Goal: Transaction & Acquisition: Purchase product/service

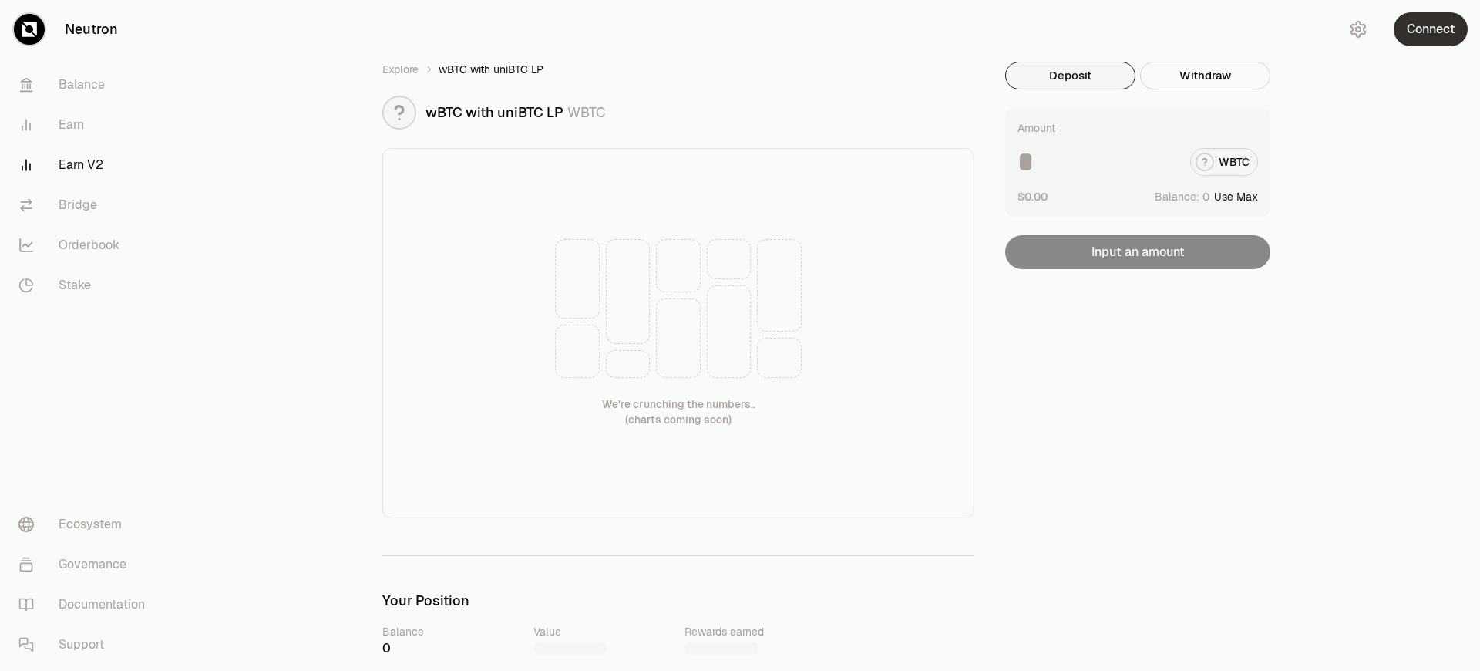
click at [1431, 29] on button "Connect" at bounding box center [1431, 29] width 74 height 34
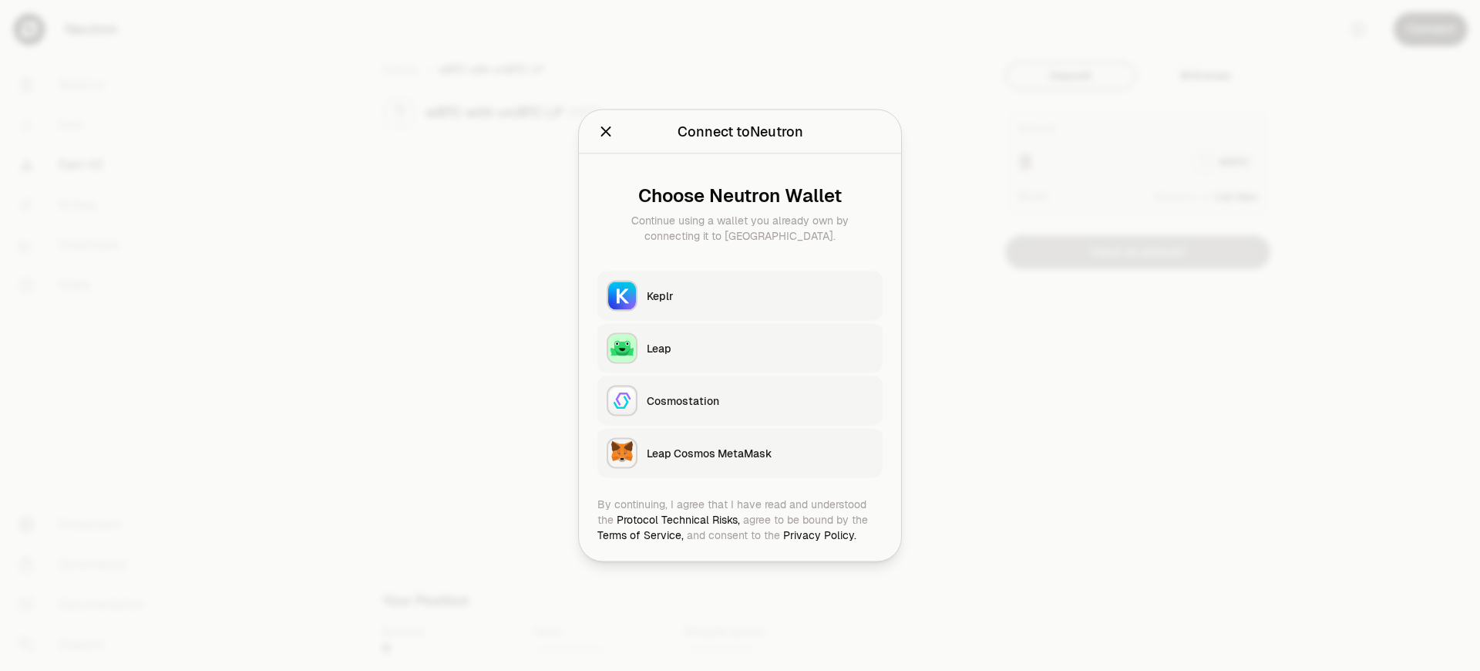
click at [760, 453] on div "Leap Cosmos MetaMask" at bounding box center [760, 453] width 227 height 15
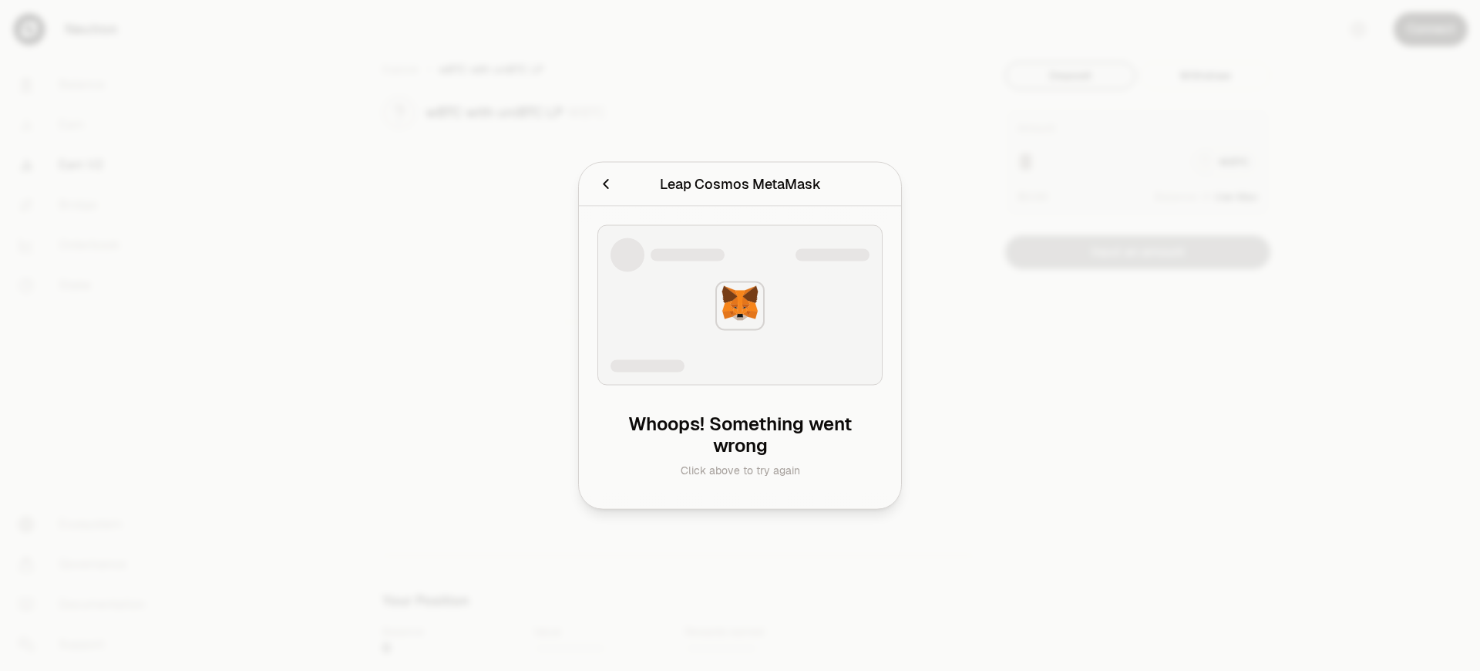
click at [739, 183] on div "Leap Cosmos MetaMask" at bounding box center [740, 184] width 161 height 22
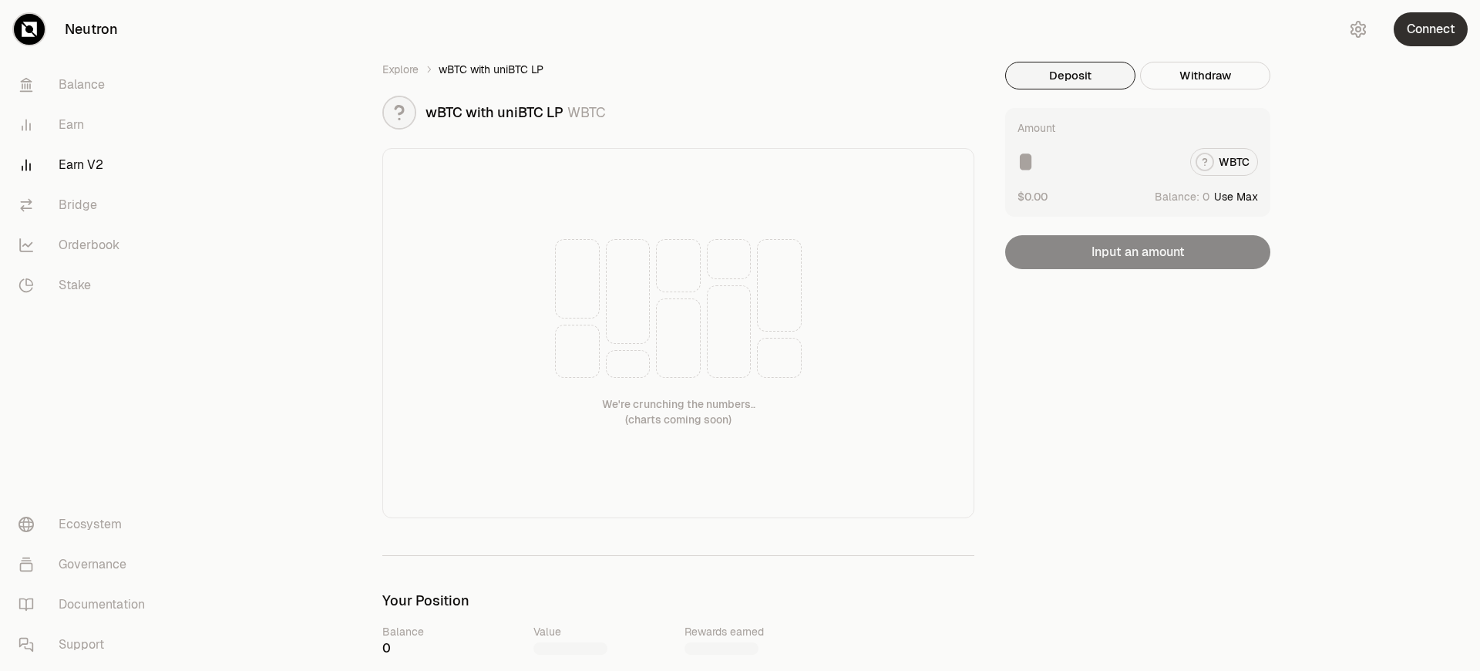
click at [1431, 29] on button "Connect" at bounding box center [1431, 29] width 74 height 34
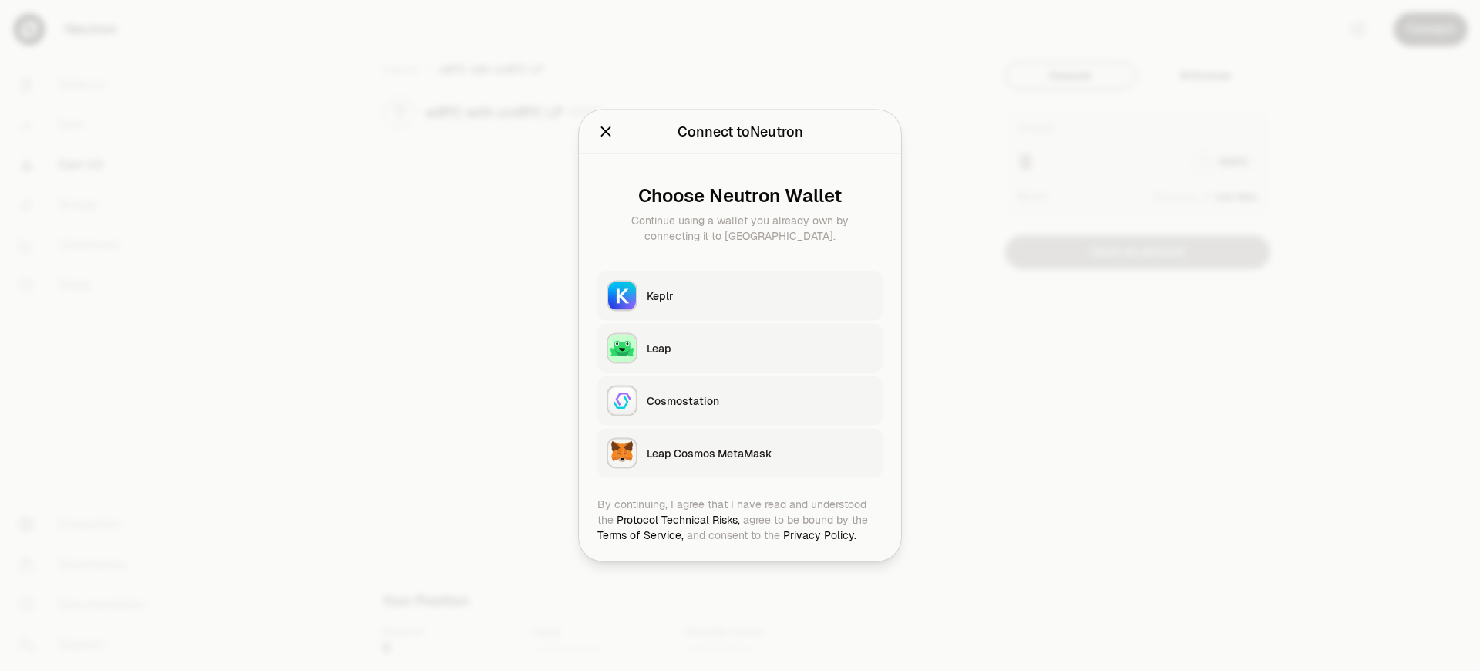
click at [760, 453] on div "Leap Cosmos MetaMask" at bounding box center [760, 453] width 227 height 15
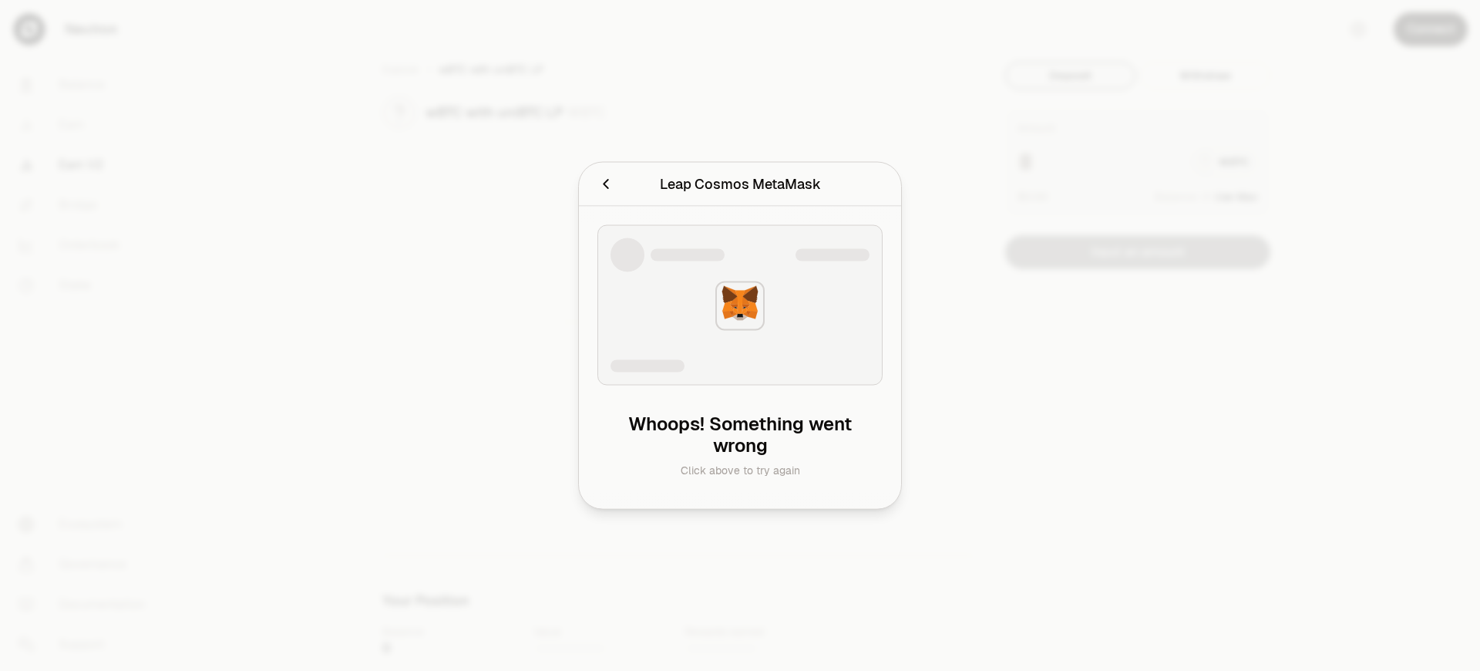
click at [739, 183] on div "Leap Cosmos MetaMask" at bounding box center [740, 184] width 161 height 22
click at [597, 169] on h2 "Leap Cosmos MetaMask" at bounding box center [739, 184] width 285 height 31
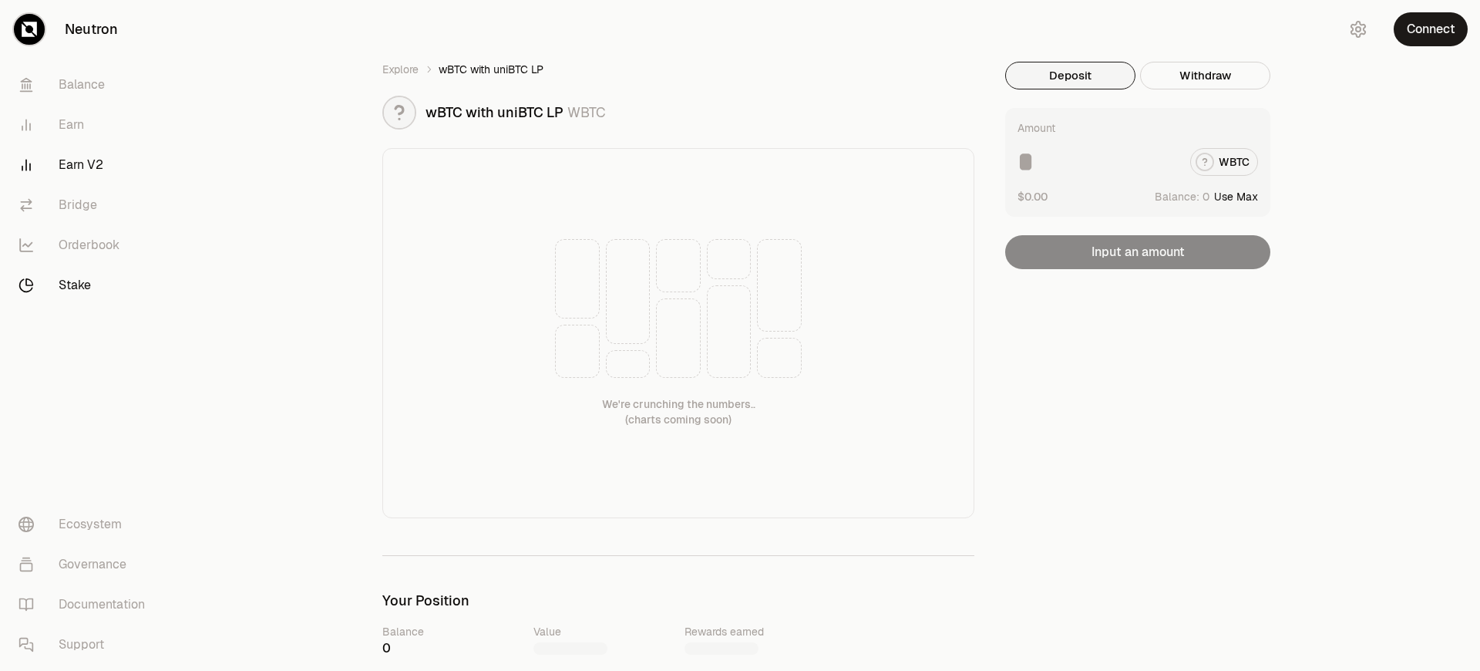
click at [86, 285] on link "Stake" at bounding box center [86, 285] width 160 height 40
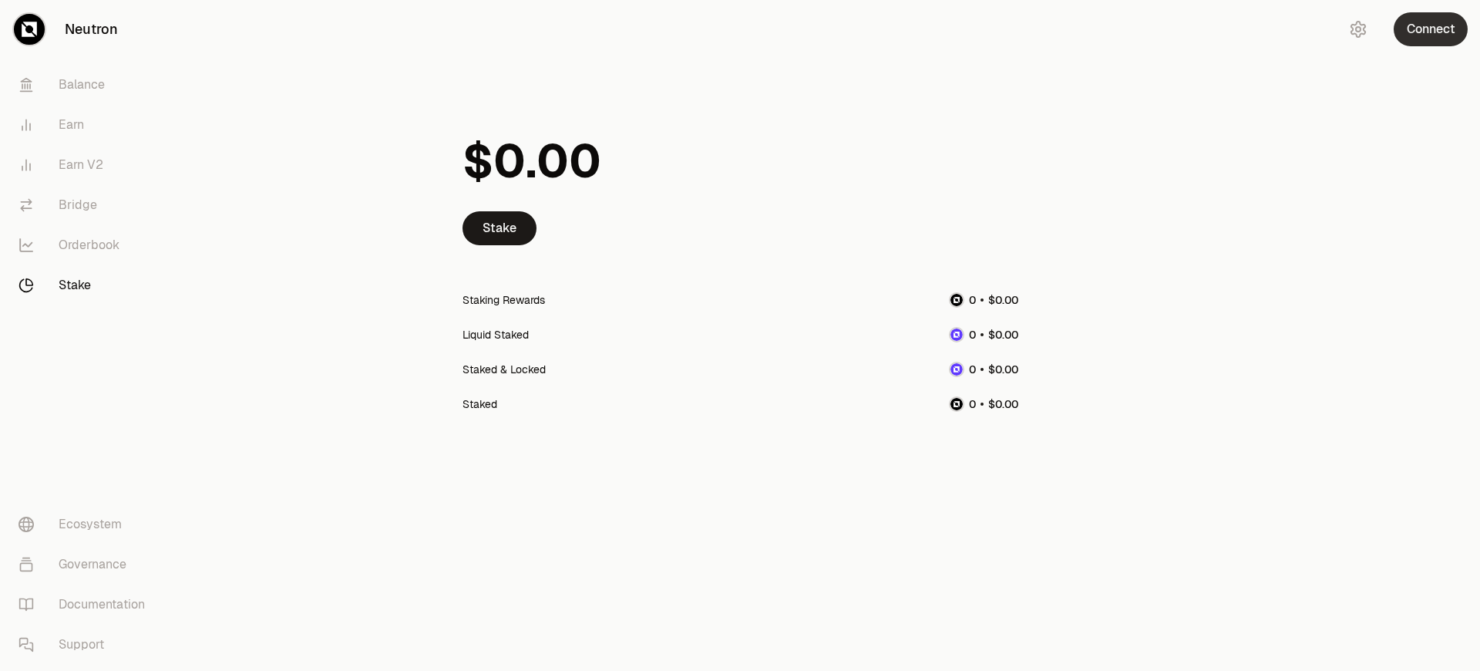
click at [1431, 29] on button "Connect" at bounding box center [1431, 29] width 74 height 34
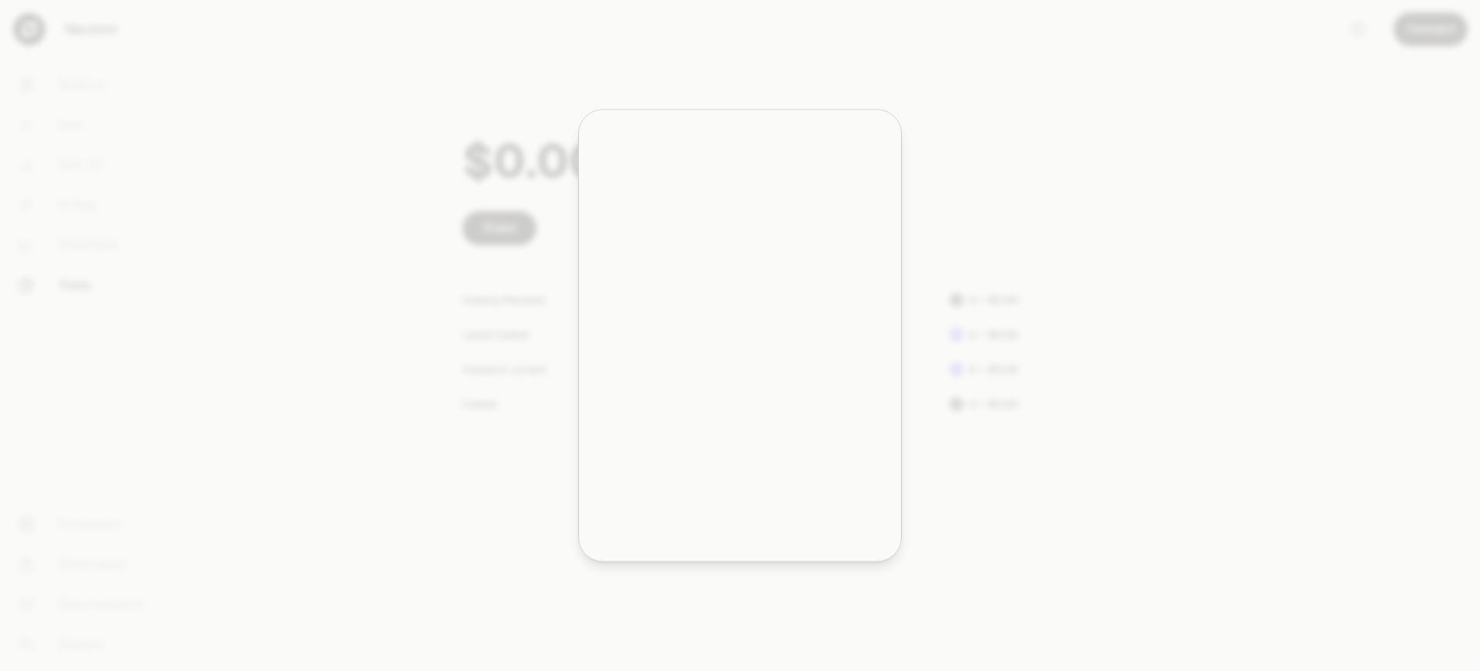
click at [760, 453] on div "Leap Cosmos MetaMask" at bounding box center [760, 451] width 224 height 15
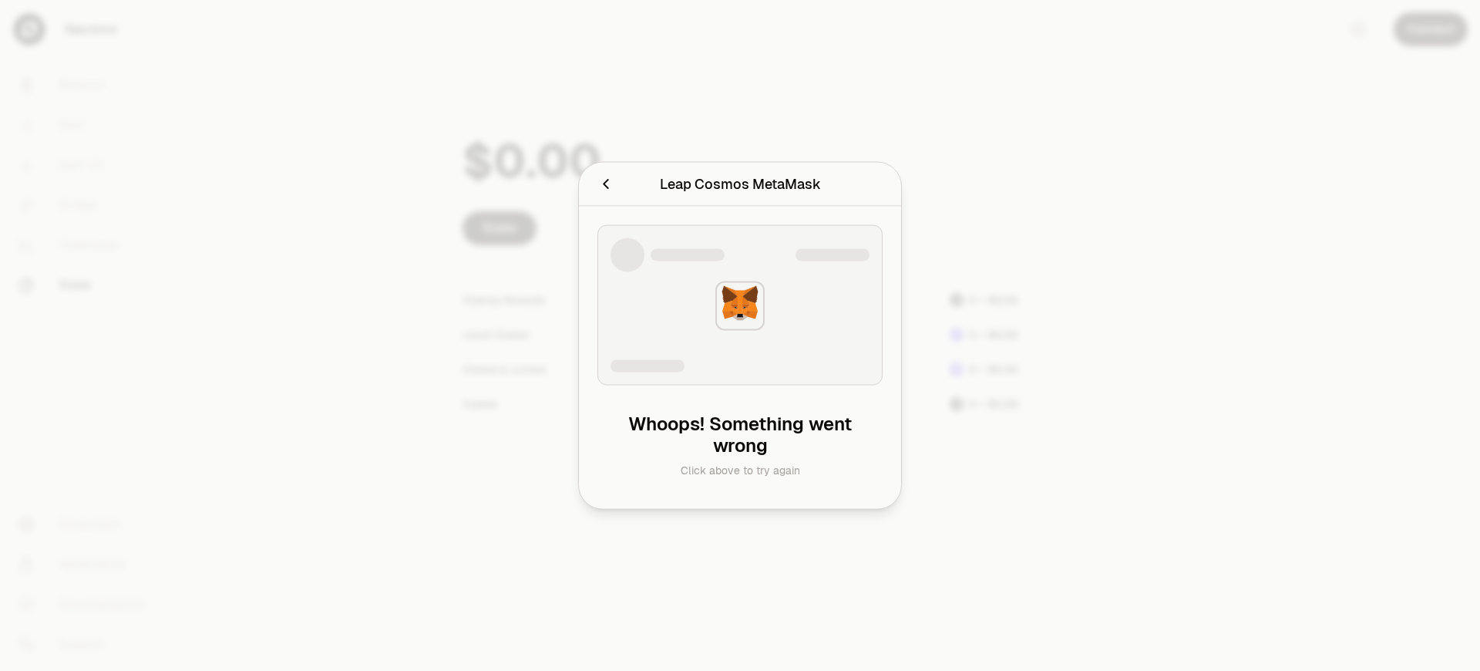
click at [597, 169] on h2 "Leap Cosmos MetaMask" at bounding box center [739, 184] width 285 height 31
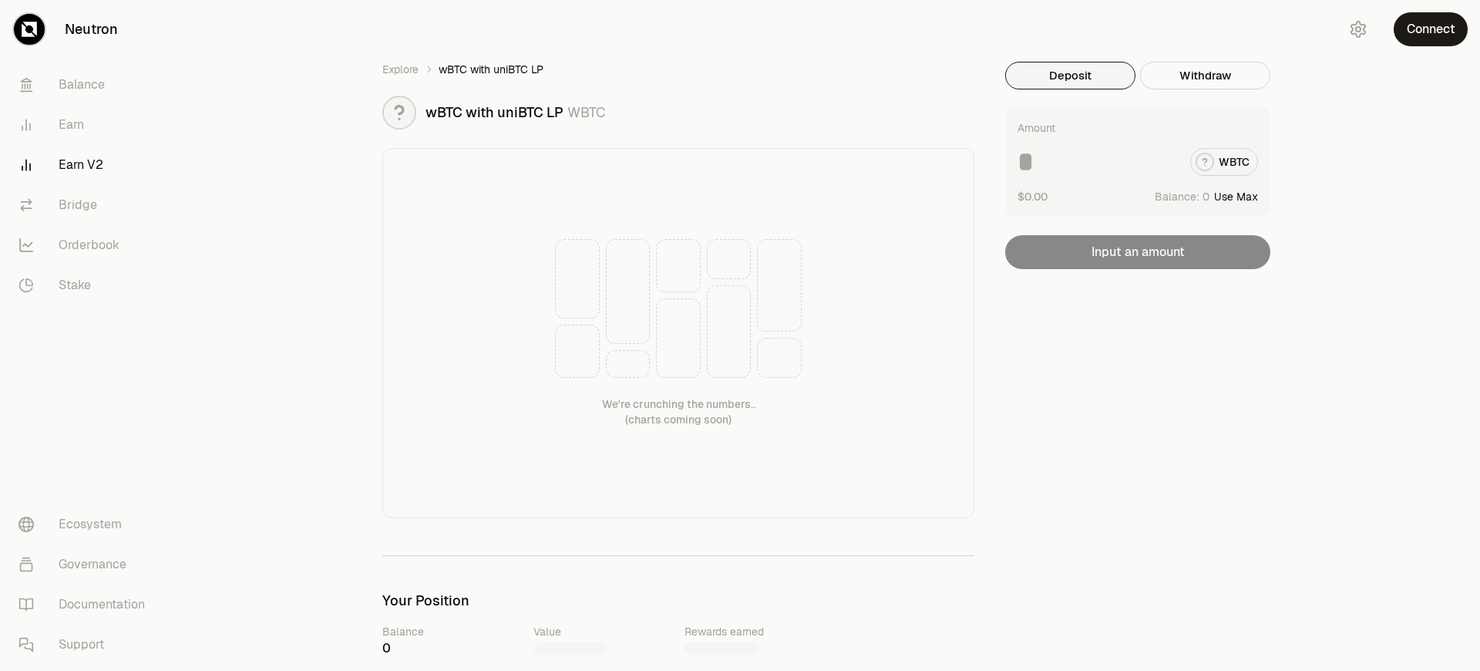
click at [1237, 196] on button "Use Max" at bounding box center [1236, 196] width 44 height 15
type input "*"
click at [1431, 29] on button "Connect" at bounding box center [1431, 29] width 74 height 34
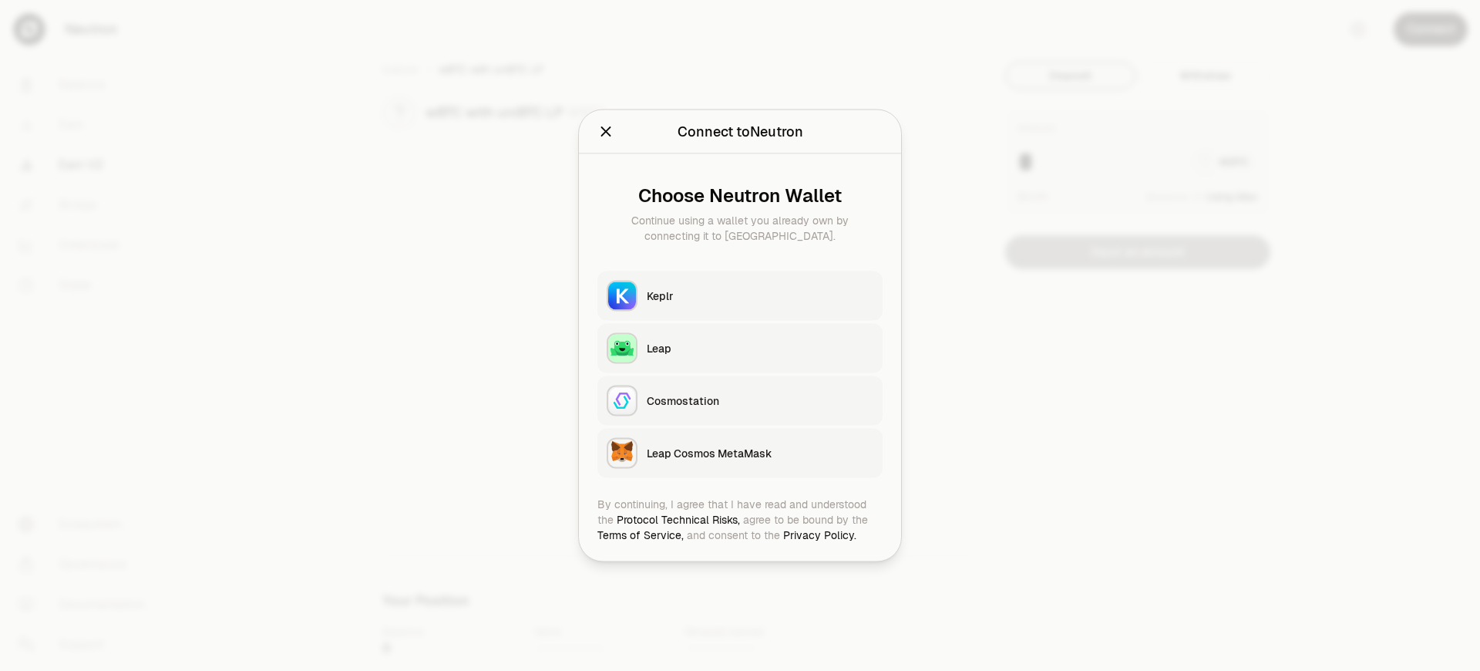
click at [760, 453] on div "Leap Cosmos MetaMask" at bounding box center [760, 453] width 227 height 15
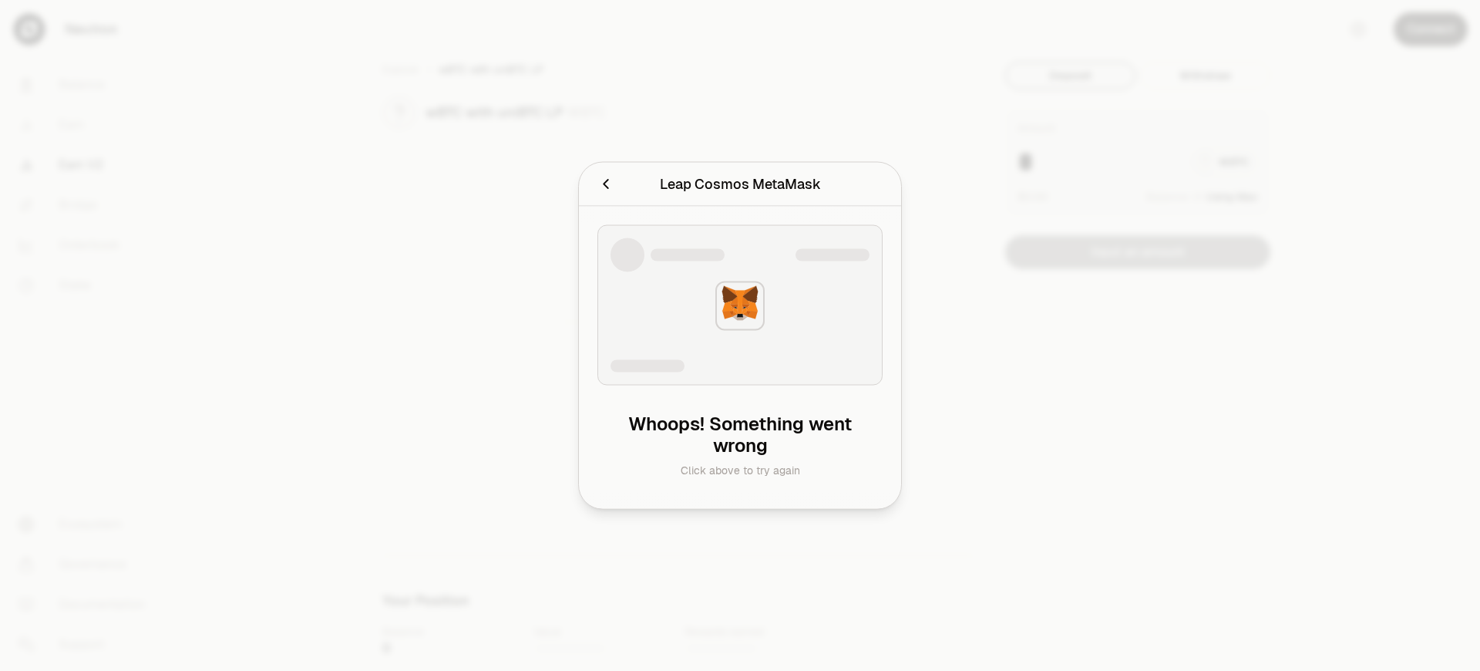
click at [597, 169] on h2 "Leap Cosmos MetaMask" at bounding box center [739, 184] width 285 height 31
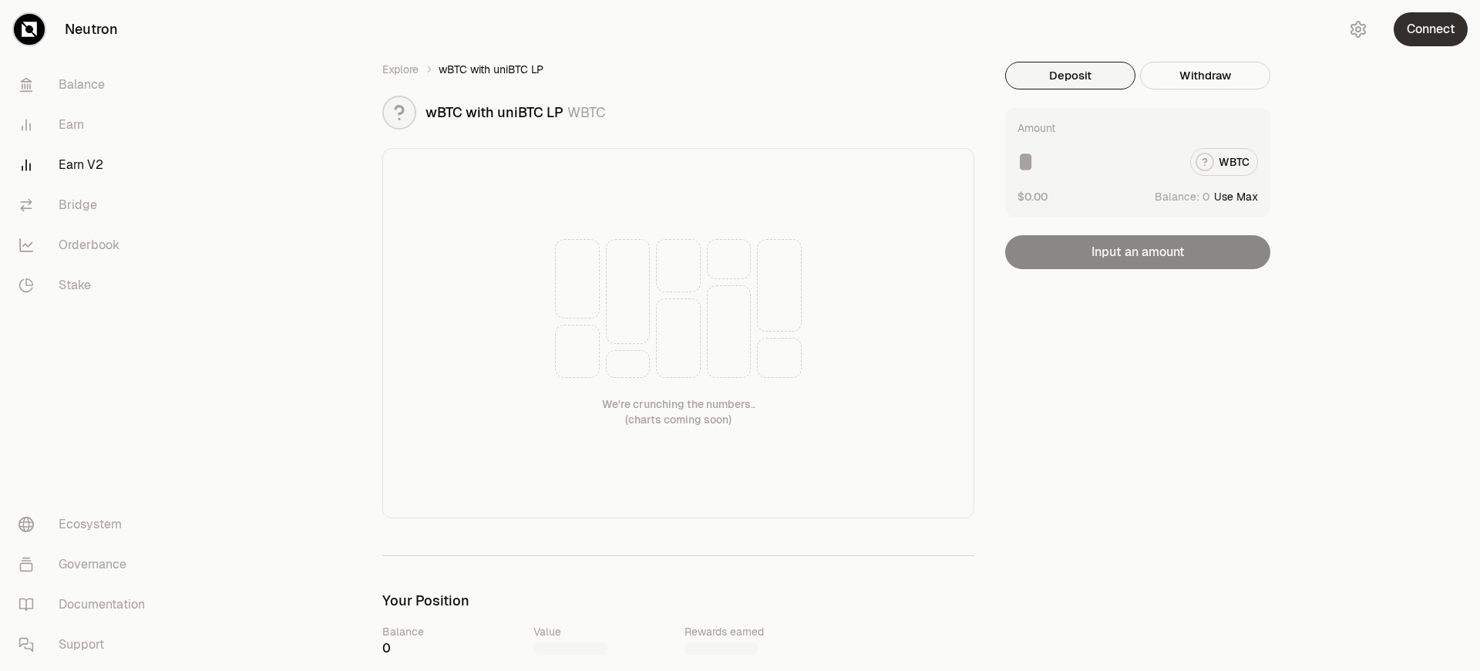
click at [1431, 29] on button "Connect" at bounding box center [1431, 29] width 74 height 34
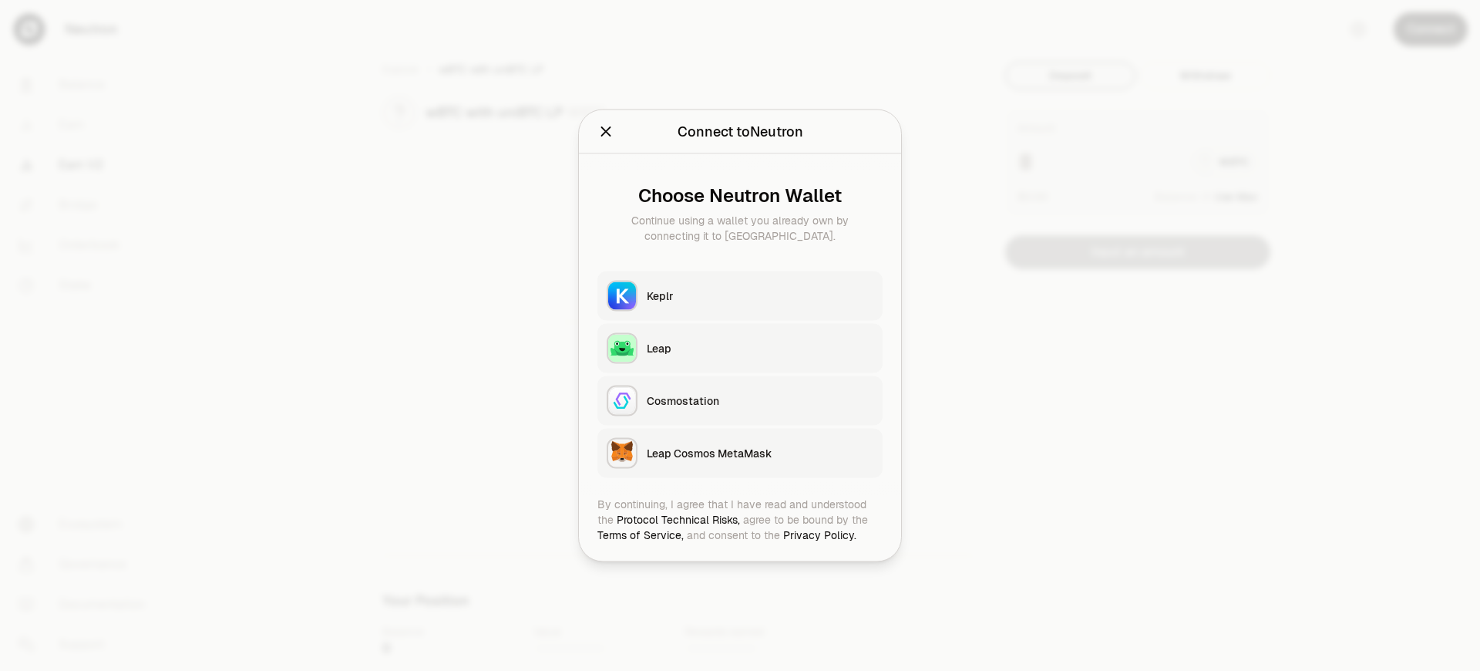
click at [760, 453] on div "Leap Cosmos MetaMask" at bounding box center [760, 453] width 227 height 15
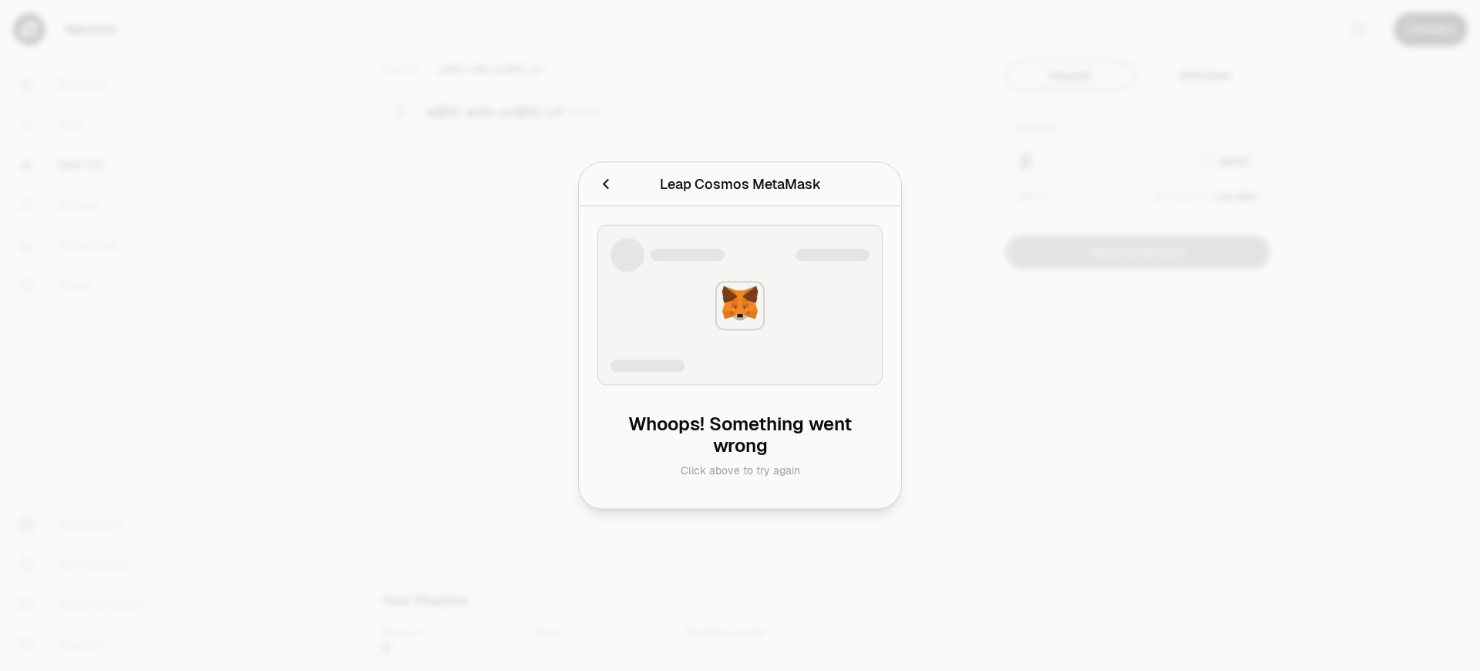
click at [739, 183] on div "Leap Cosmos MetaMask" at bounding box center [740, 184] width 161 height 22
click at [1431, 29] on div at bounding box center [740, 335] width 1480 height 671
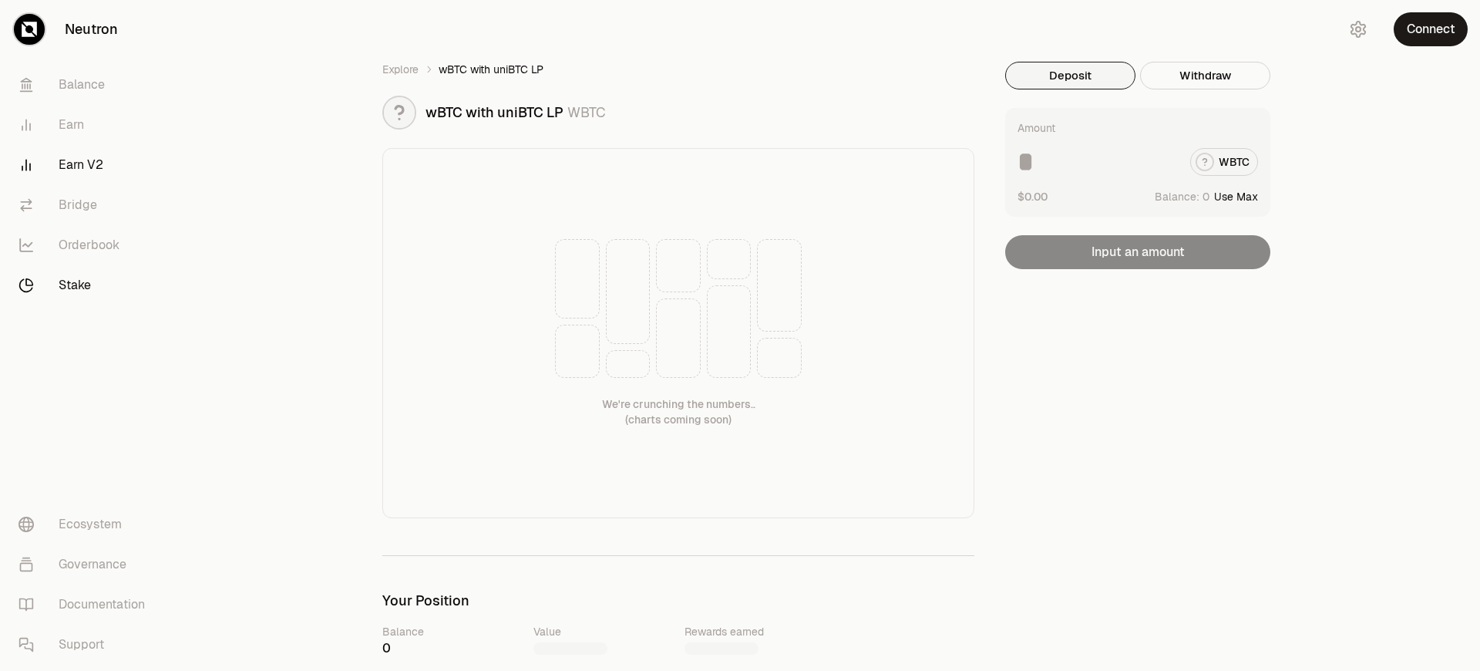
click at [86, 285] on link "Stake" at bounding box center [86, 285] width 160 height 40
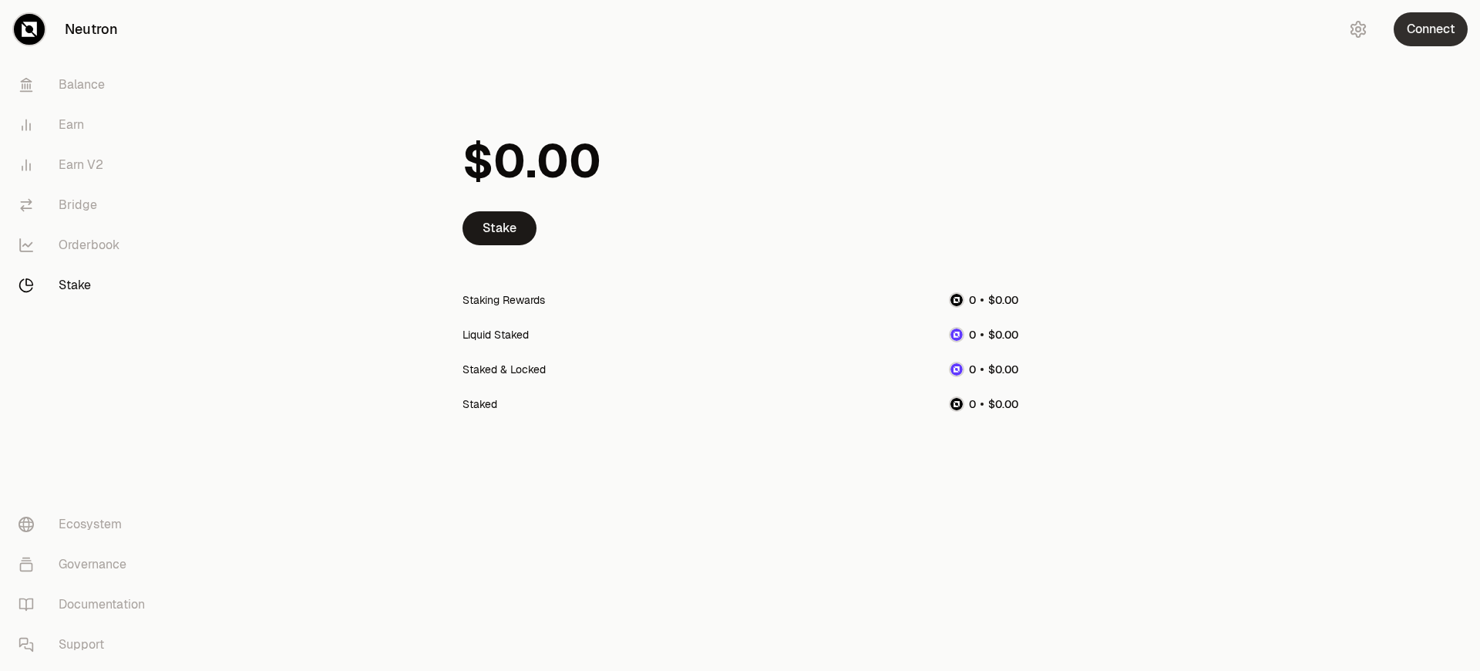
click at [1431, 29] on button "Connect" at bounding box center [1431, 29] width 74 height 34
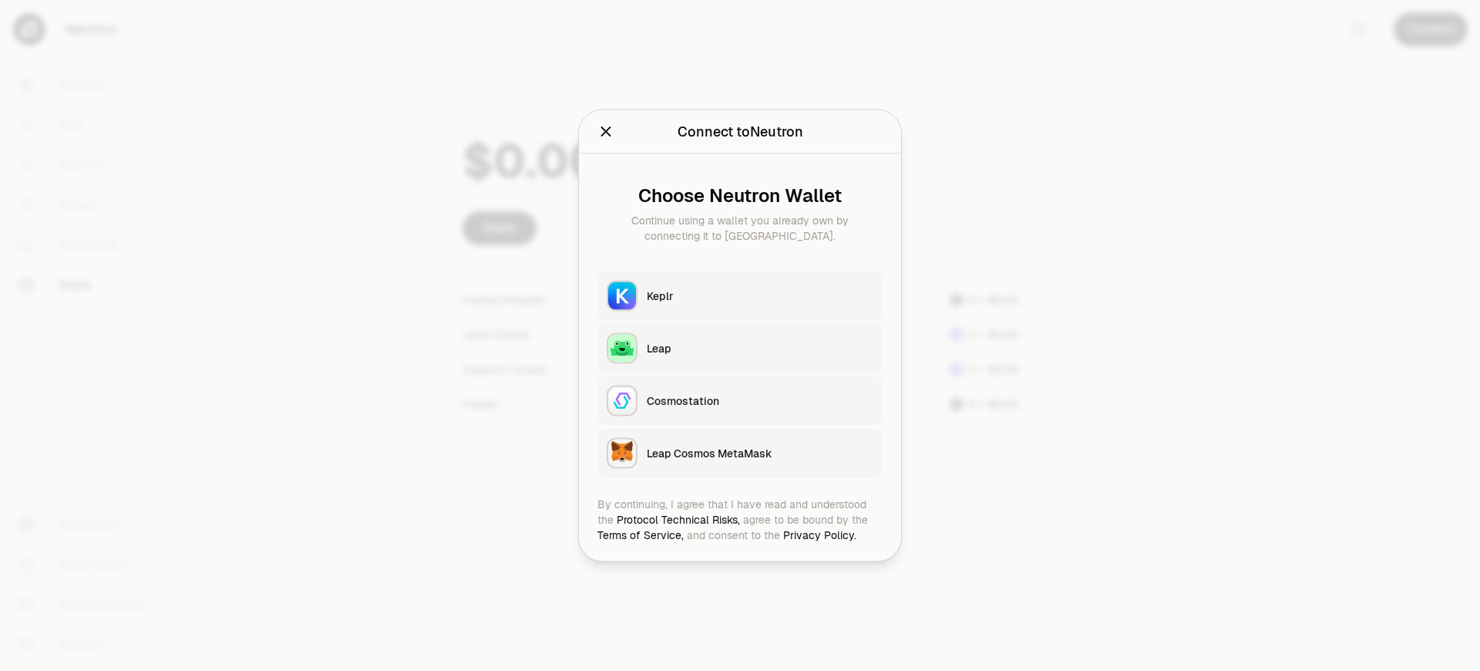
click at [760, 453] on div "Leap Cosmos MetaMask" at bounding box center [760, 453] width 227 height 15
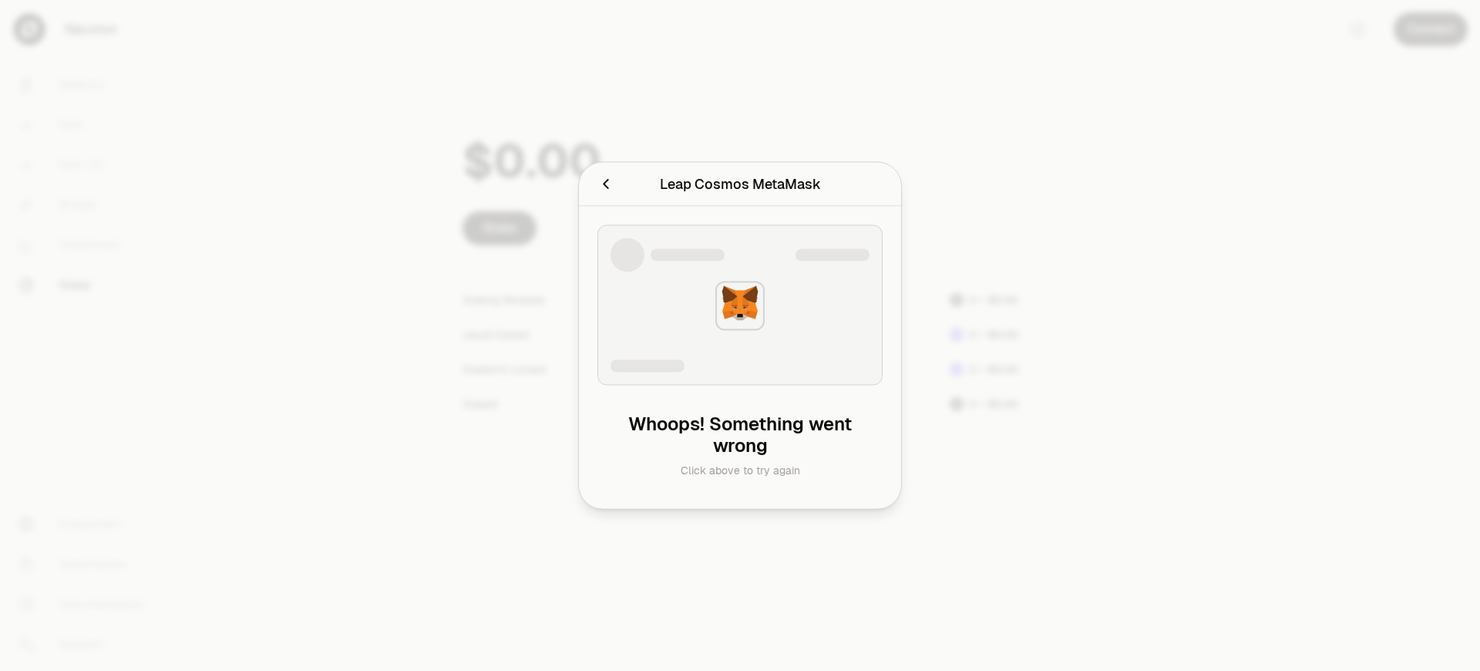
click at [1431, 29] on div at bounding box center [740, 335] width 1480 height 671
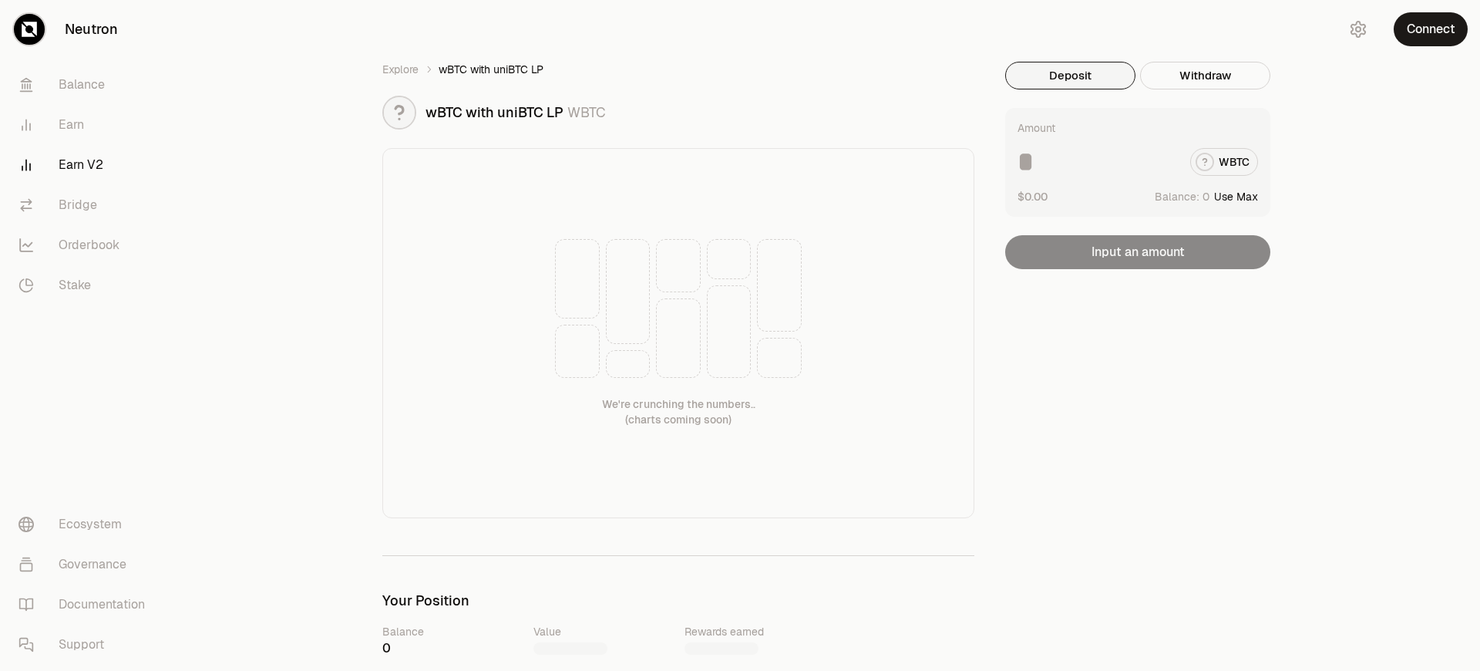
click at [1237, 196] on button "Use Max" at bounding box center [1236, 196] width 44 height 15
type input "*"
click at [1232, 196] on button "Using Max" at bounding box center [1232, 196] width 52 height 15
